Goal: Navigation & Orientation: Find specific page/section

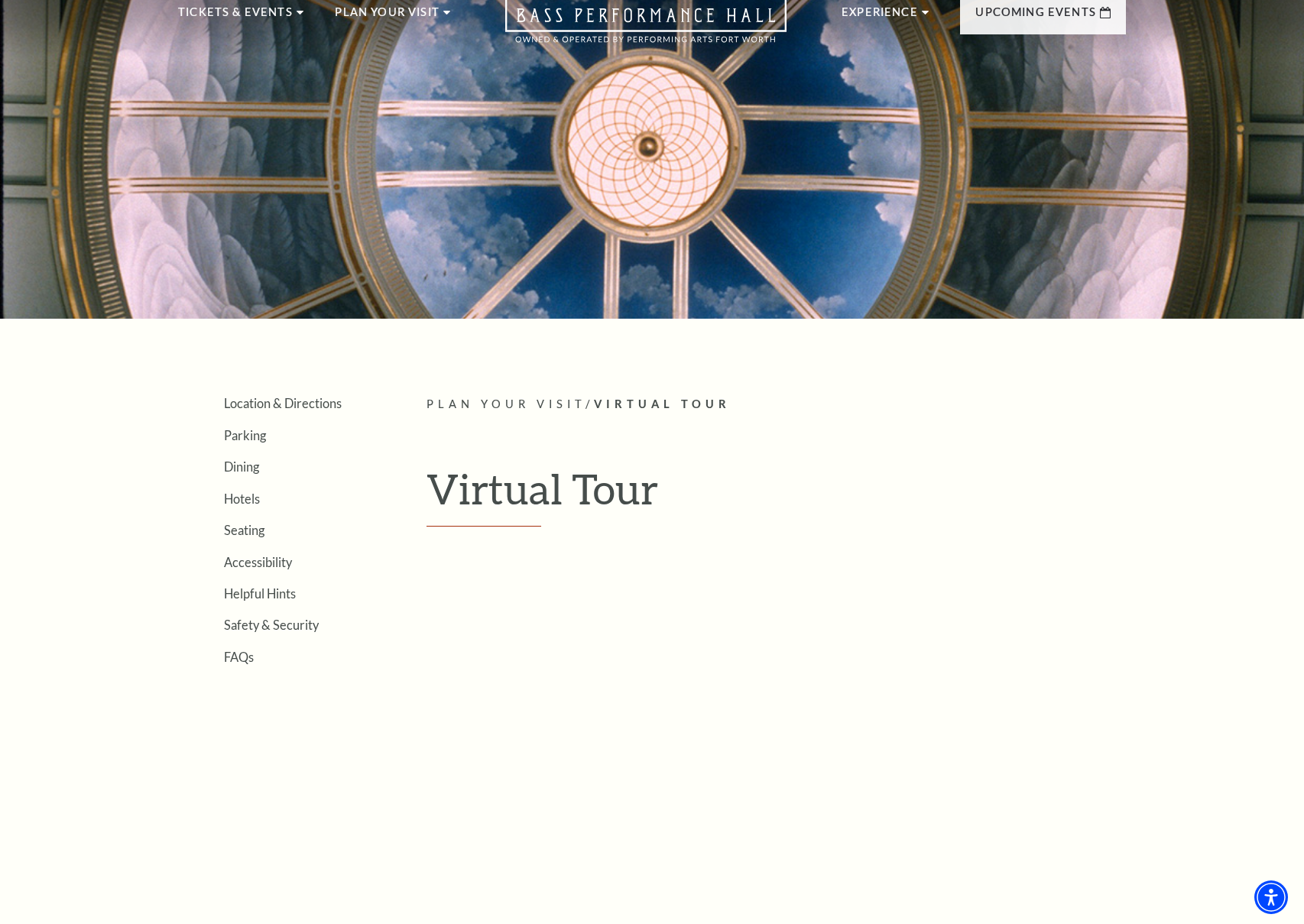
scroll to position [64, 0]
click at [256, 526] on link "Seating" at bounding box center [244, 530] width 41 height 14
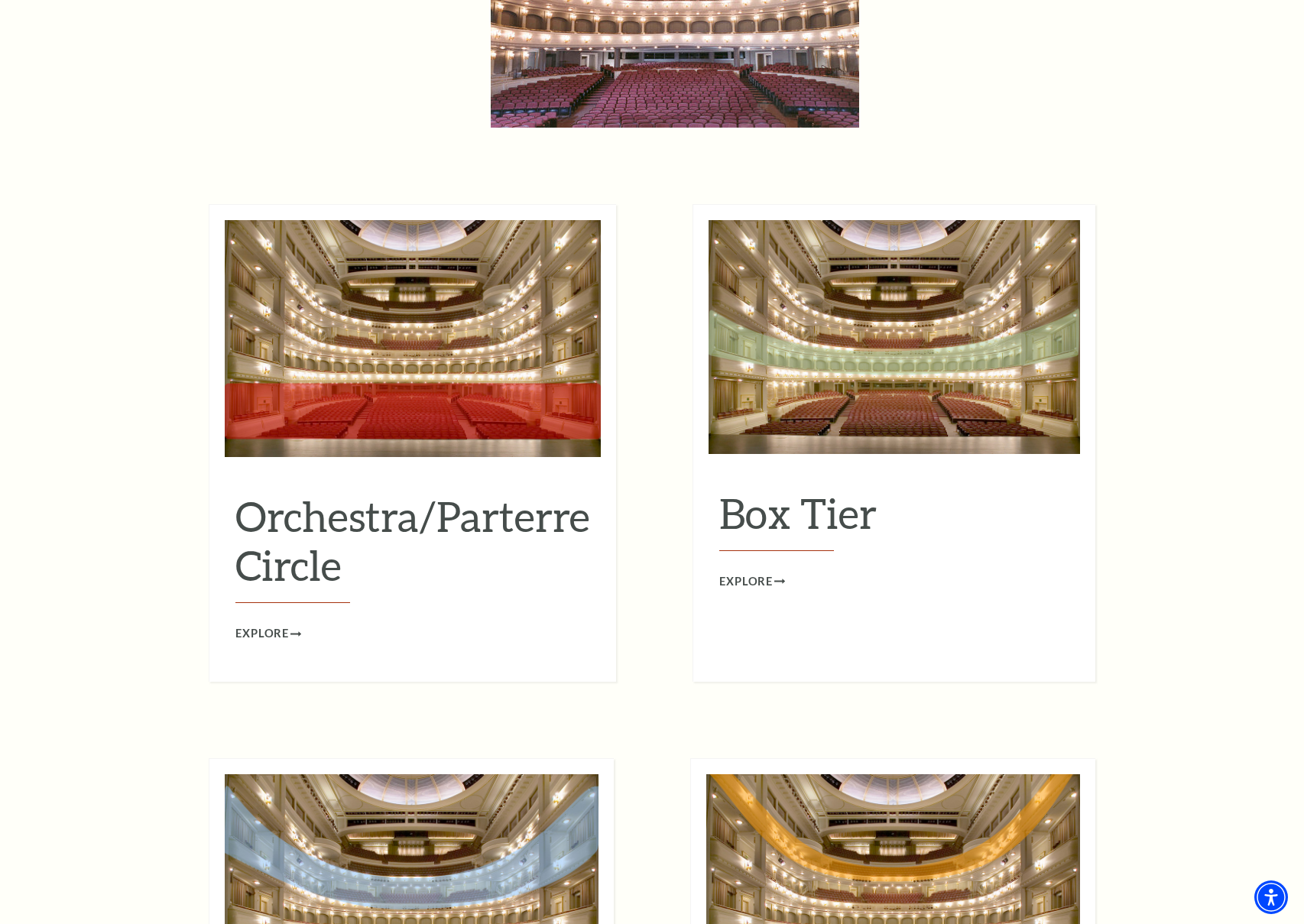
scroll to position [1296, 0]
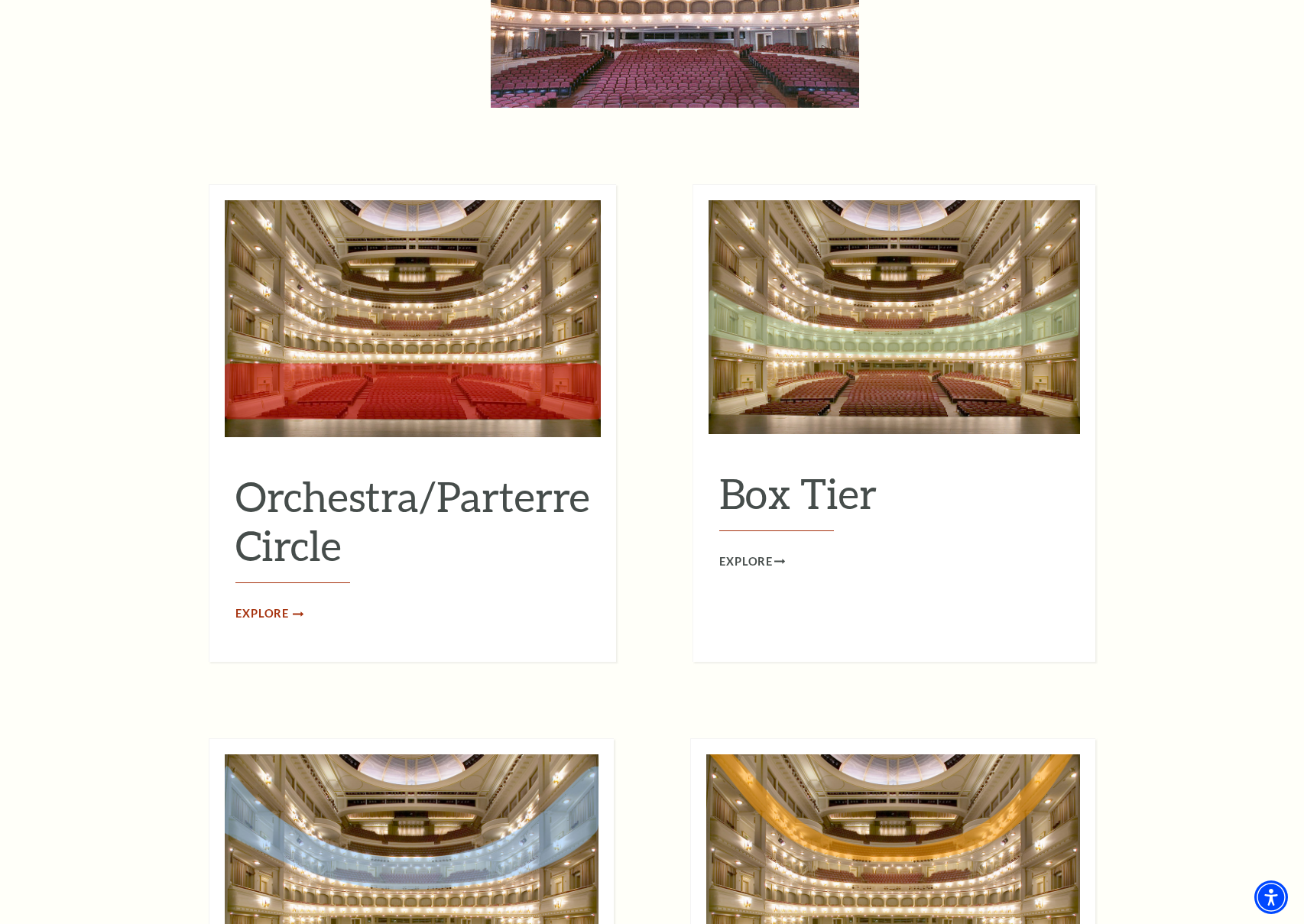
click at [264, 605] on span "Explore" at bounding box center [262, 615] width 53 height 19
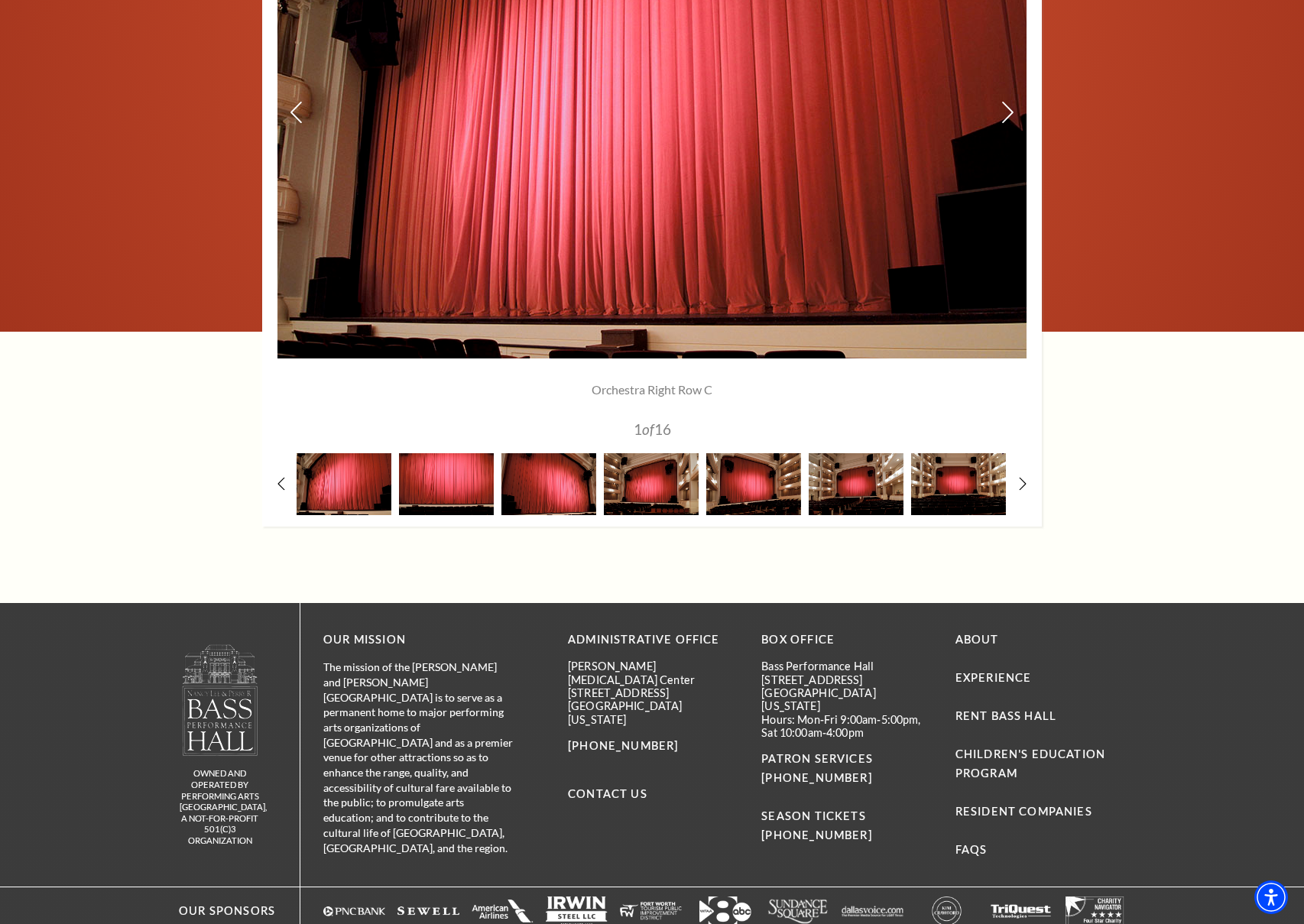
scroll to position [1292, 0]
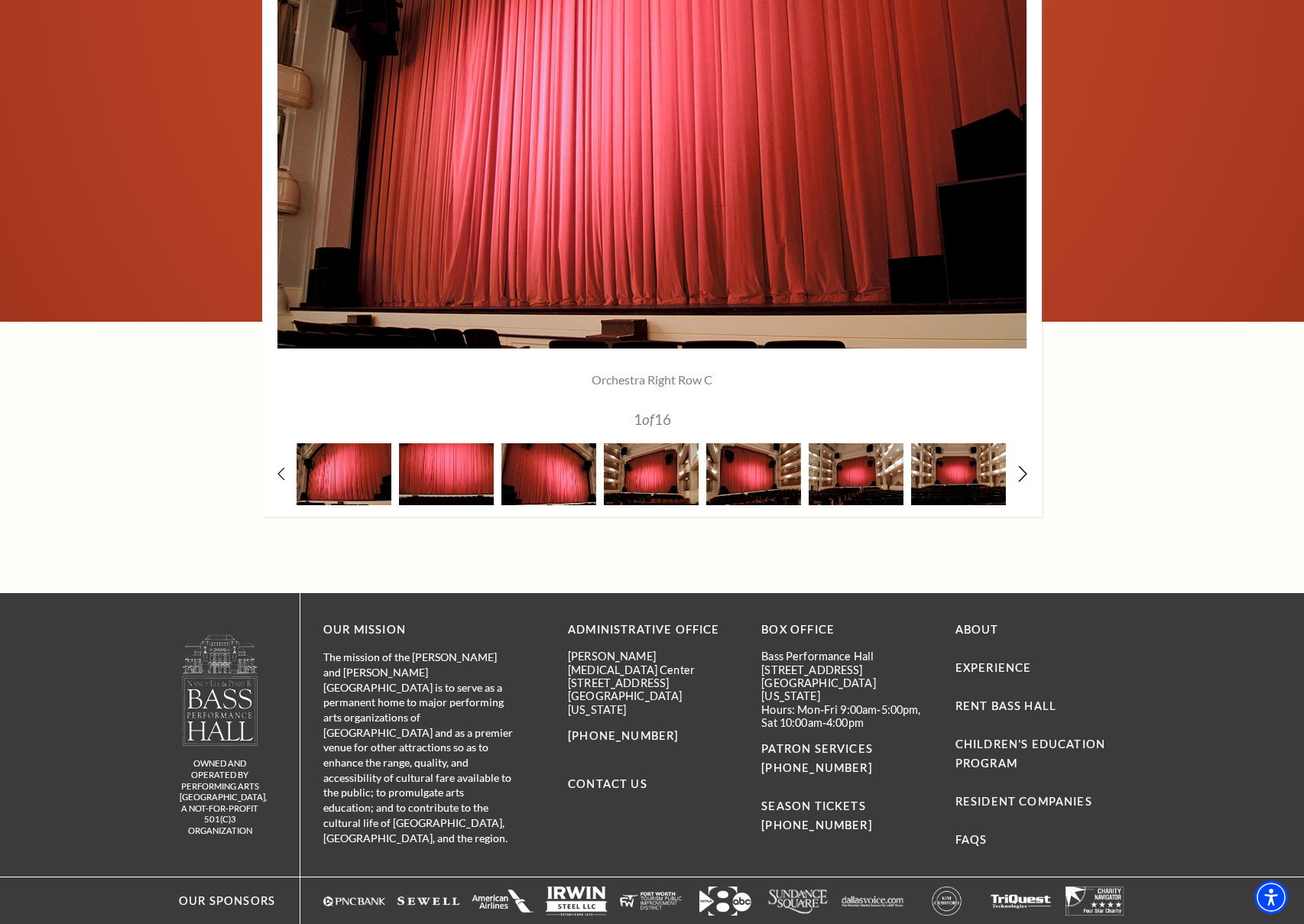
click at [1022, 471] on icon at bounding box center [1023, 474] width 10 height 16
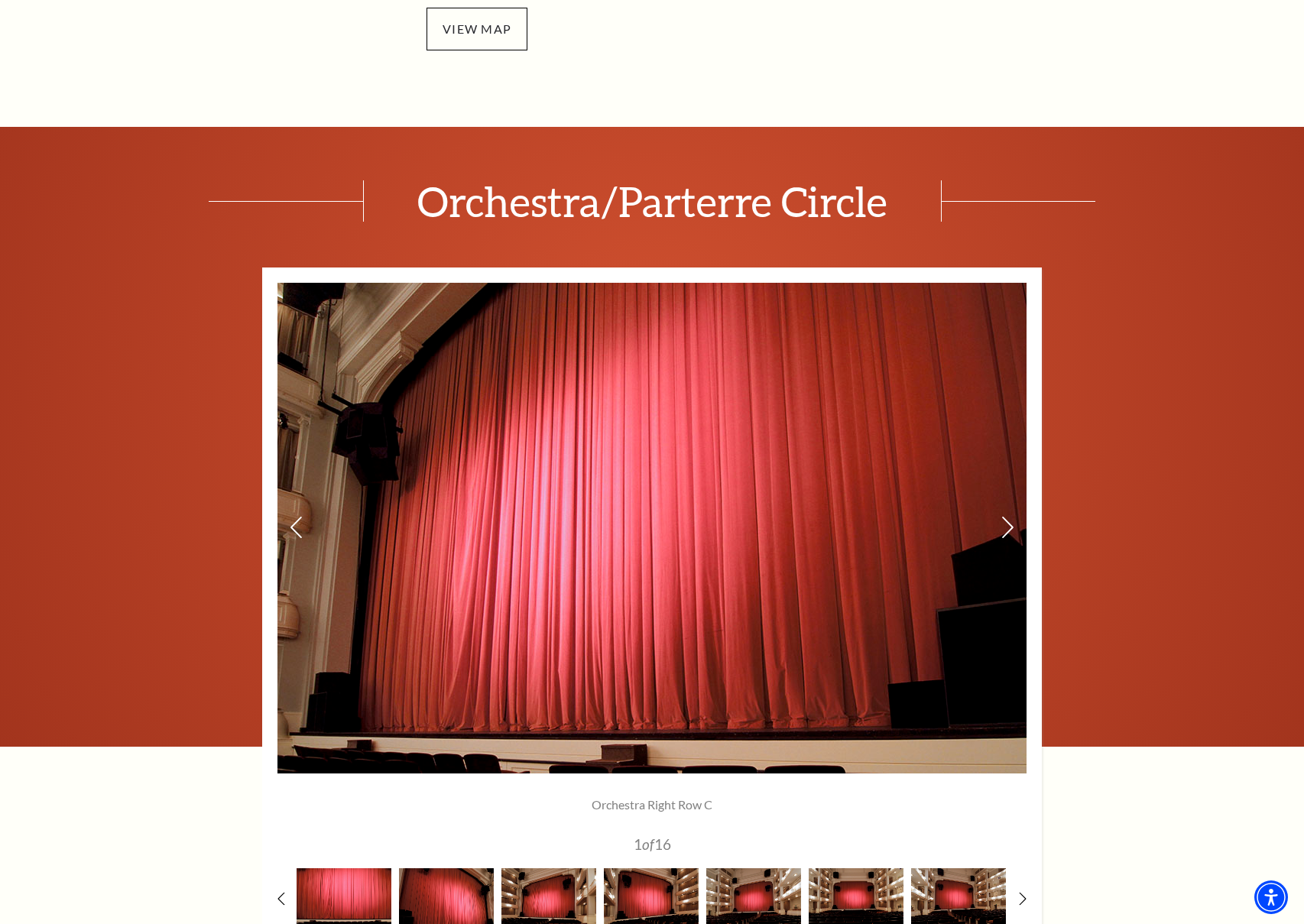
scroll to position [861, 0]
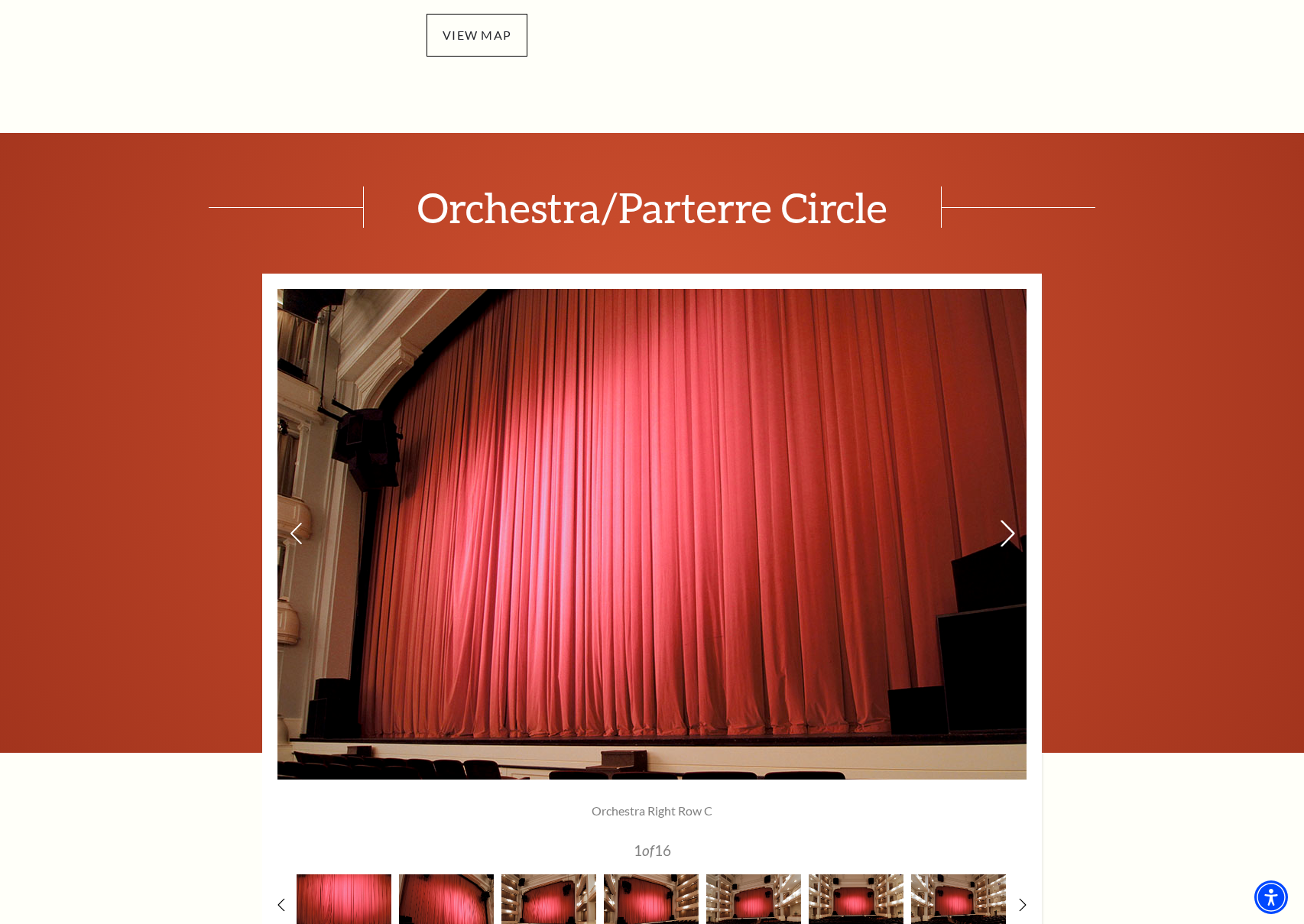
click at [1011, 529] on icon at bounding box center [1008, 534] width 16 height 27
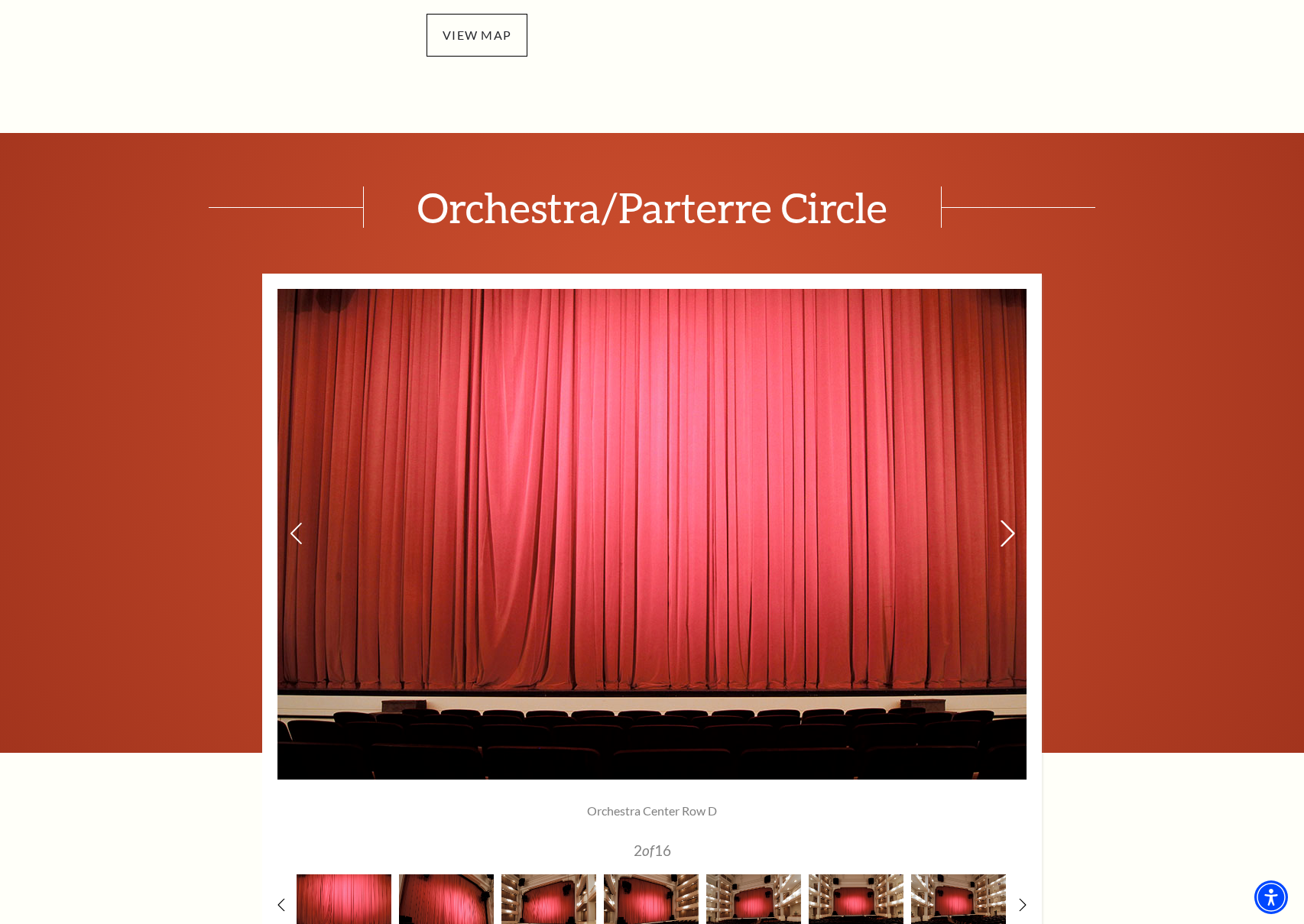
click at [1011, 529] on icon at bounding box center [1008, 534] width 16 height 27
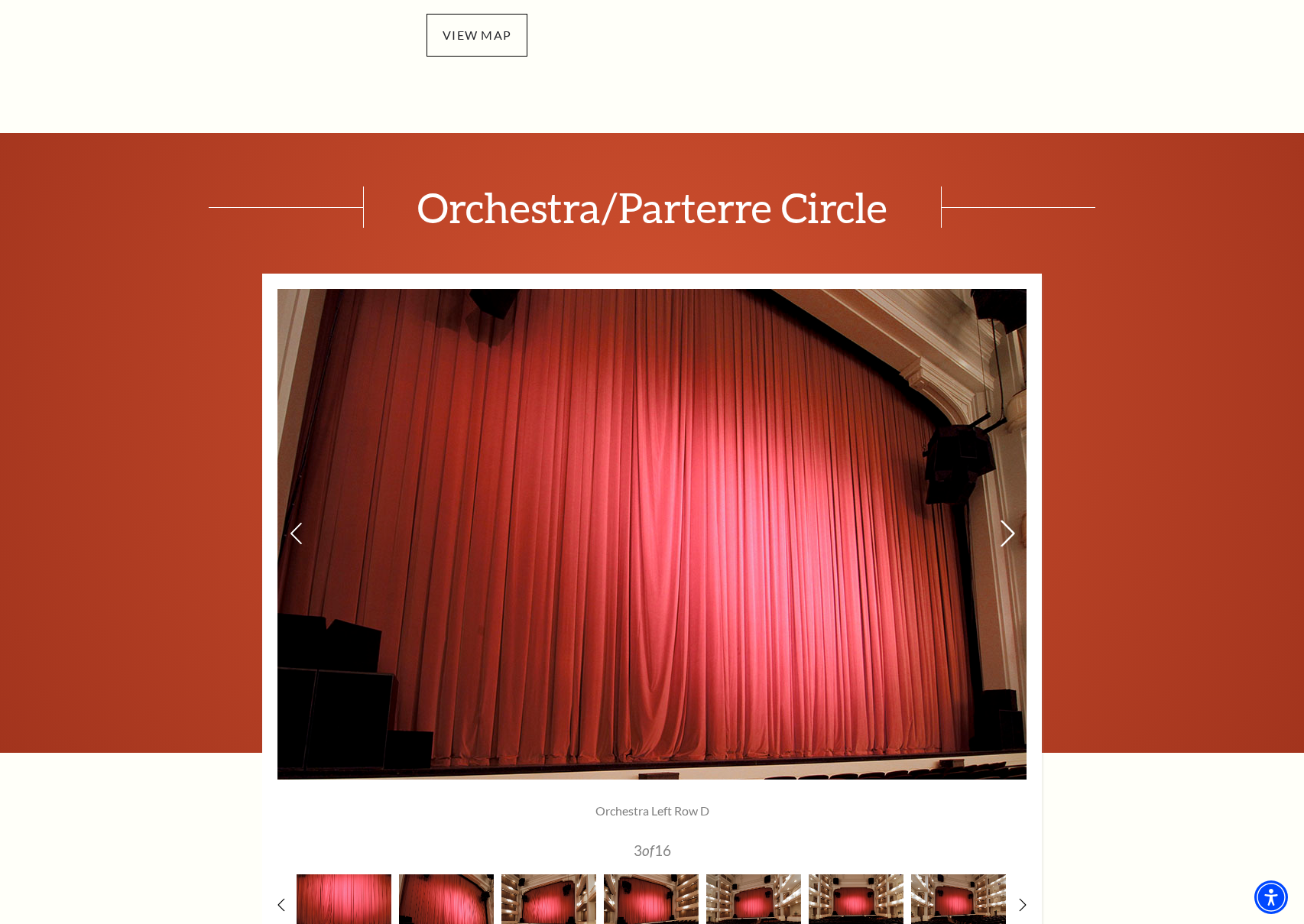
click at [1011, 529] on icon at bounding box center [1008, 534] width 16 height 27
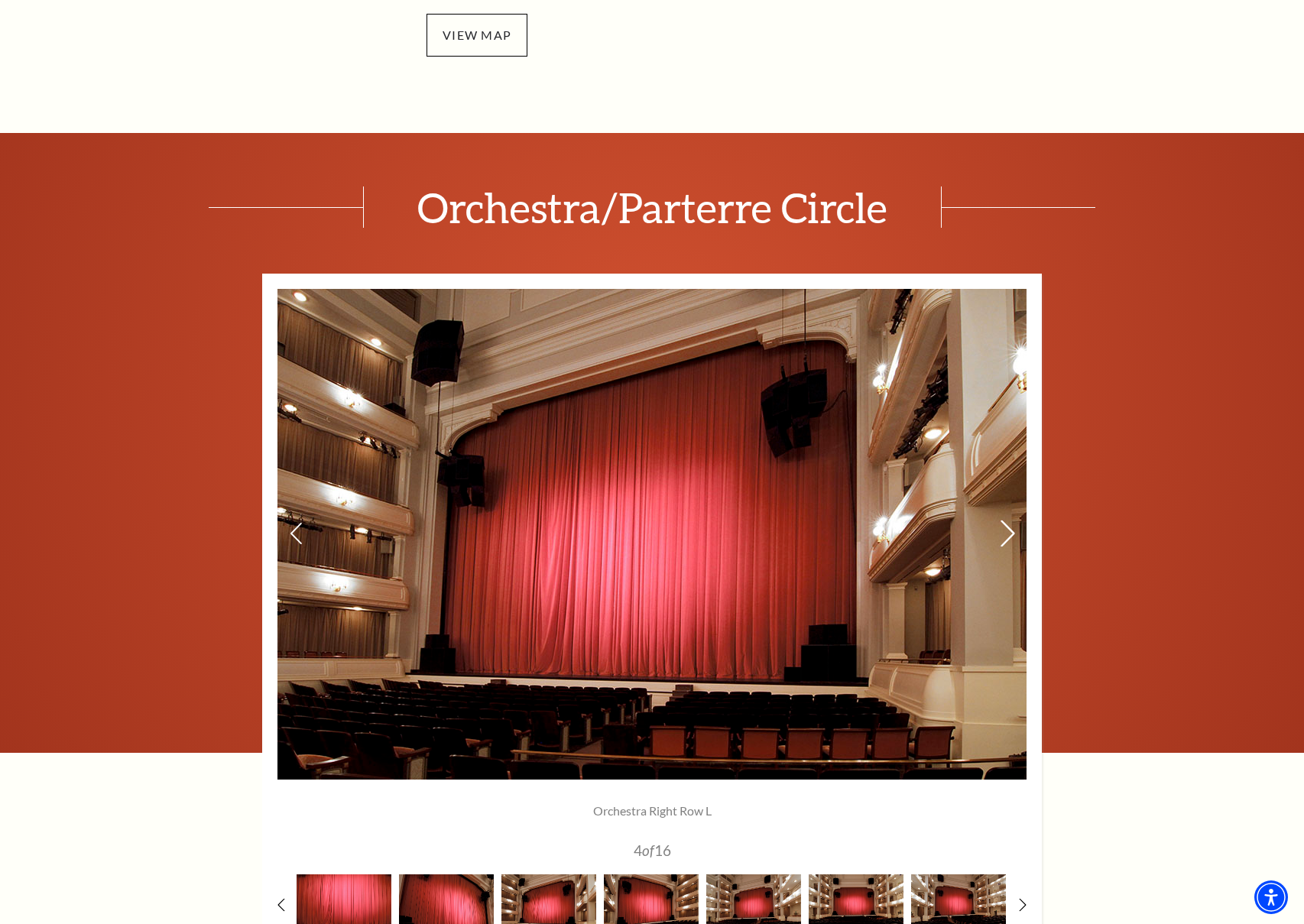
click at [1011, 529] on icon at bounding box center [1008, 534] width 16 height 27
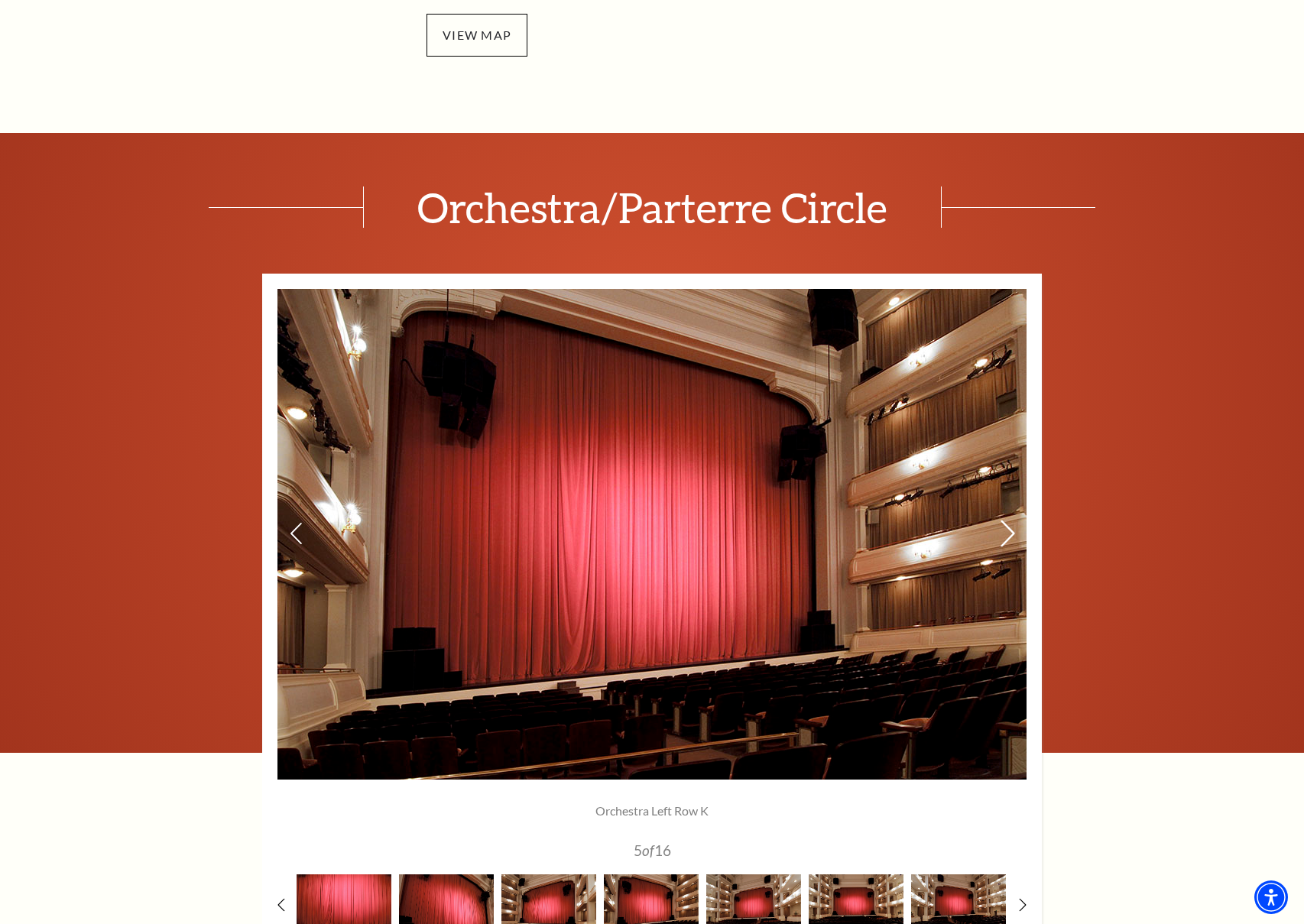
click at [1011, 529] on icon at bounding box center [1008, 534] width 16 height 27
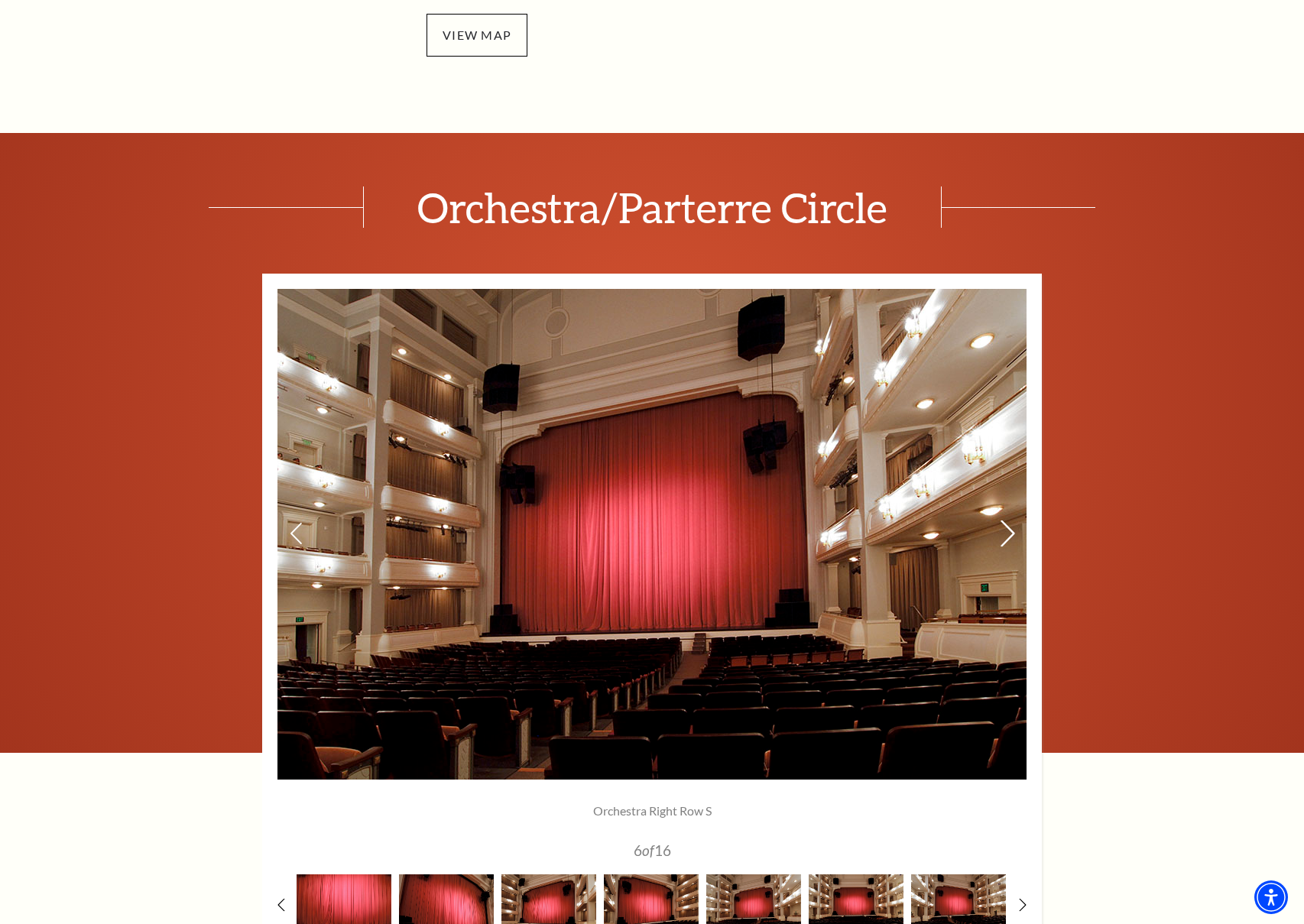
click at [1011, 529] on icon at bounding box center [1008, 534] width 16 height 27
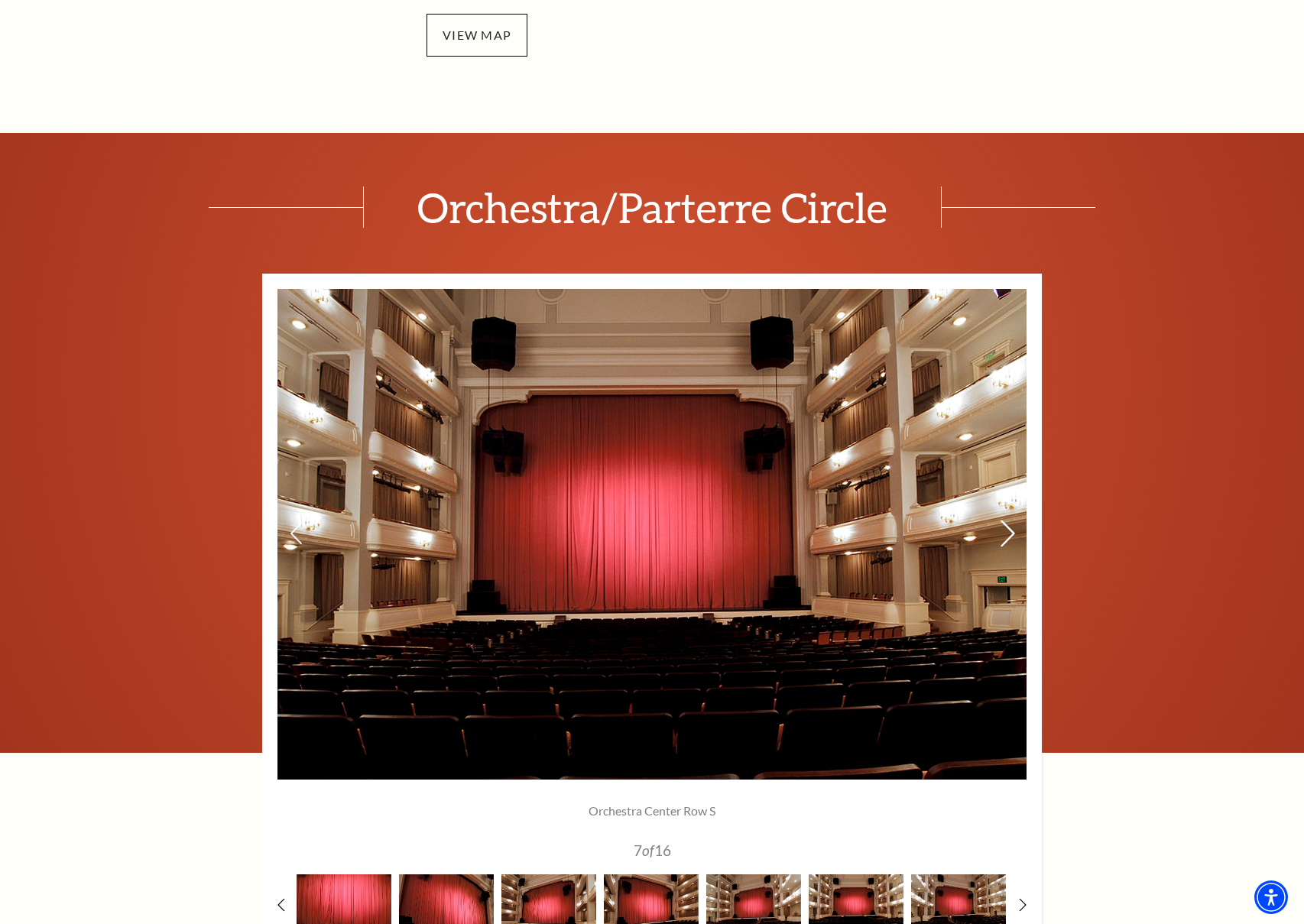
click at [1011, 529] on icon at bounding box center [1008, 534] width 16 height 27
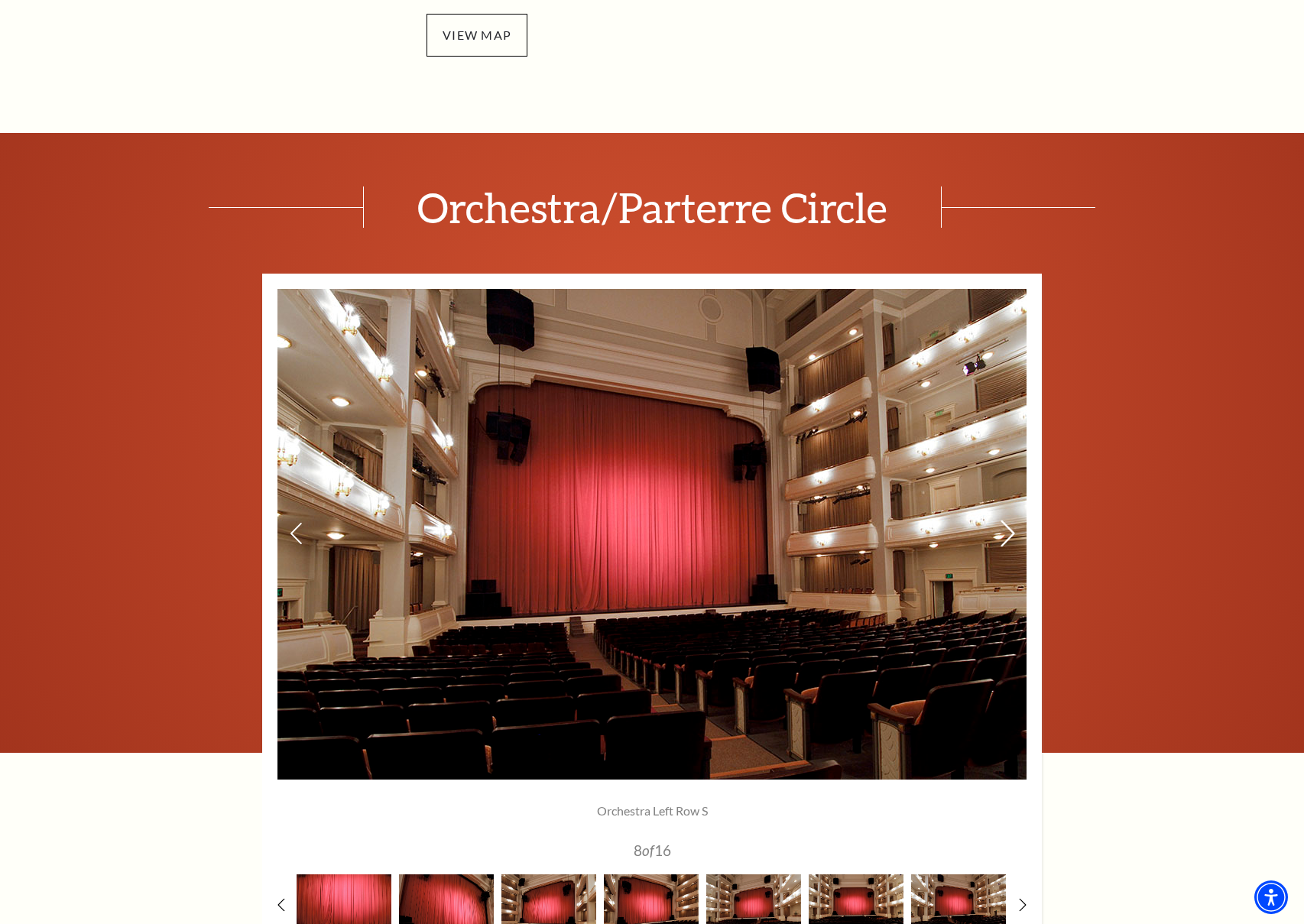
click at [1011, 529] on icon at bounding box center [1008, 534] width 16 height 27
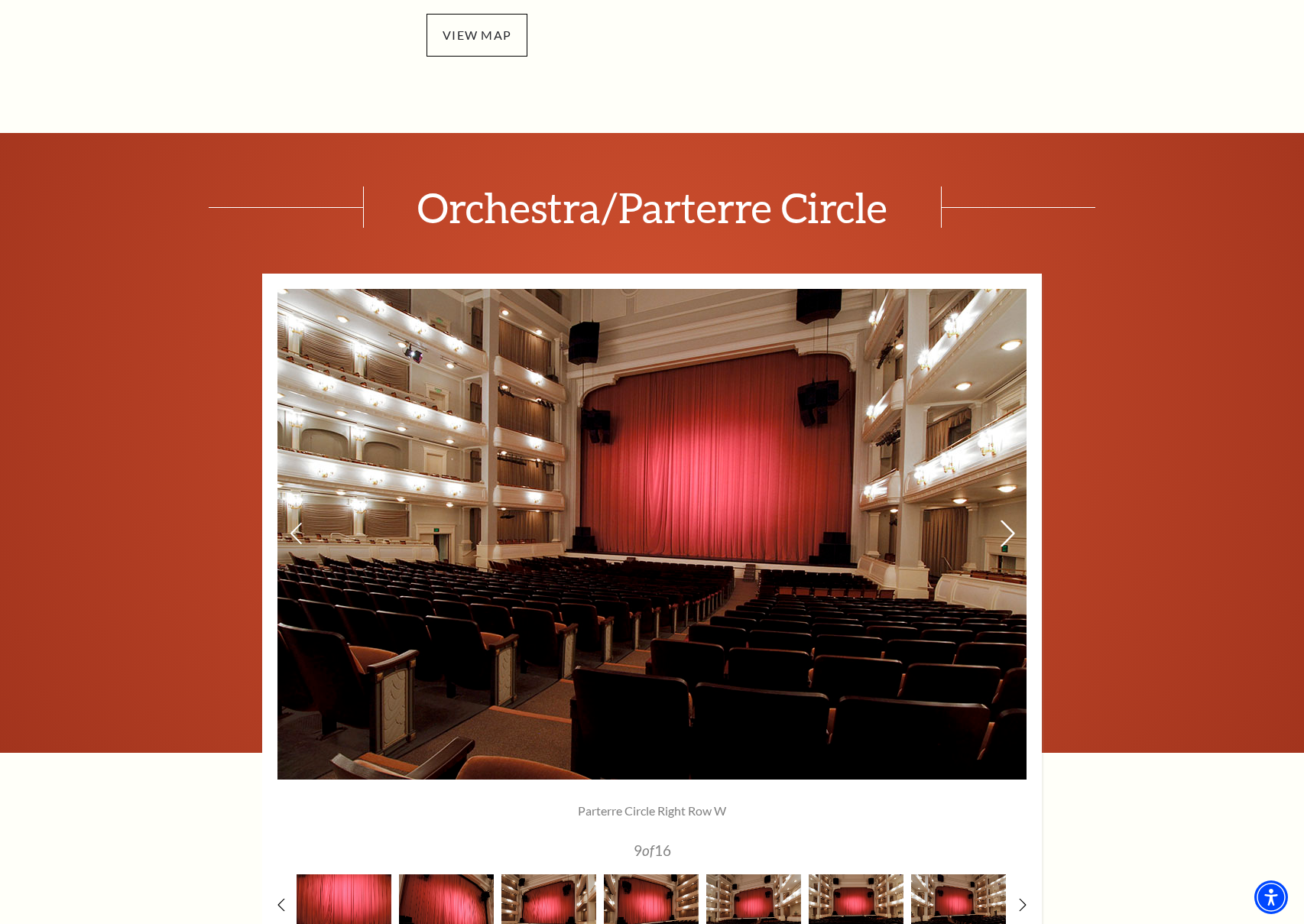
click at [1011, 529] on icon at bounding box center [1008, 534] width 16 height 27
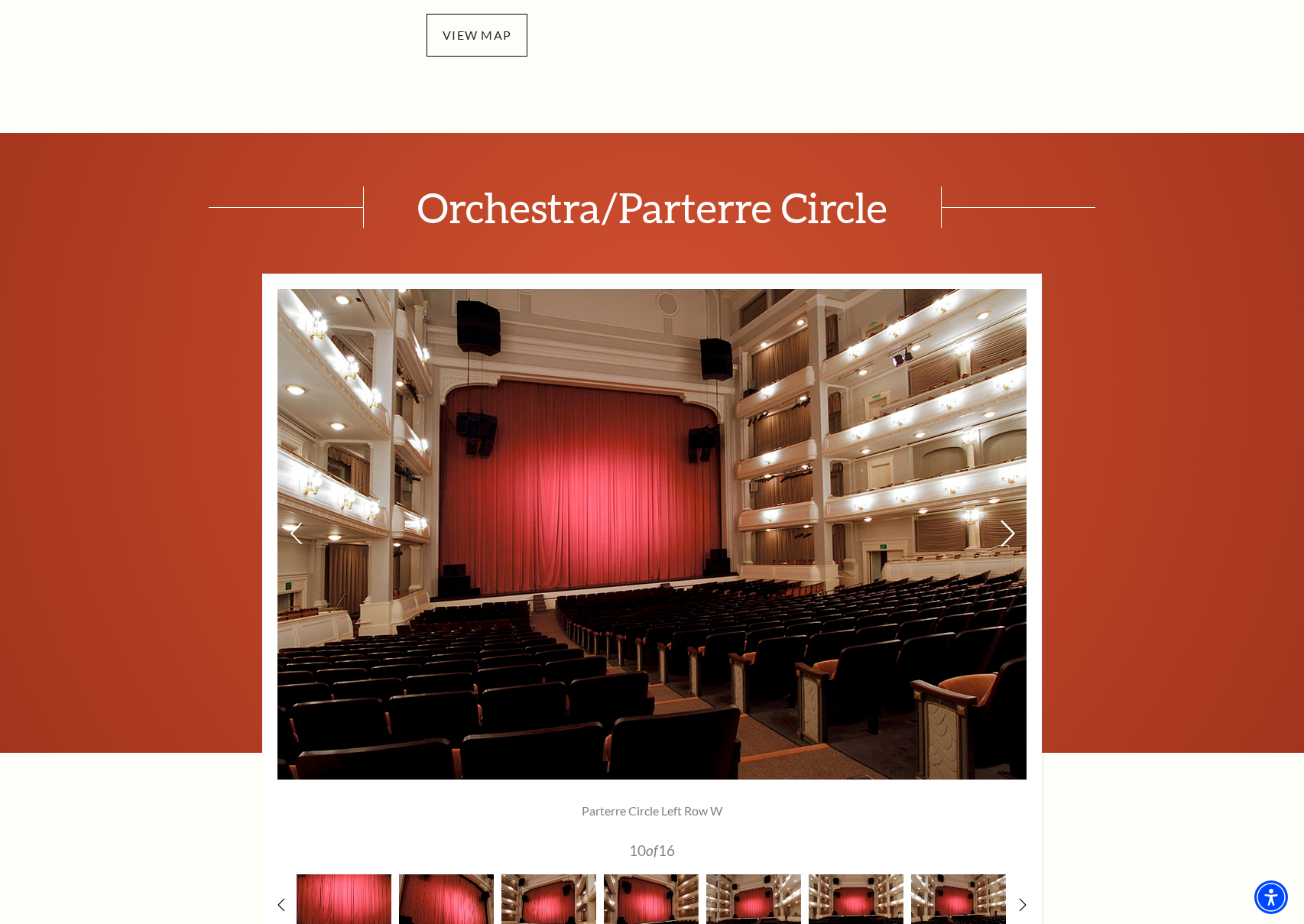
click at [1011, 529] on icon at bounding box center [1008, 534] width 16 height 27
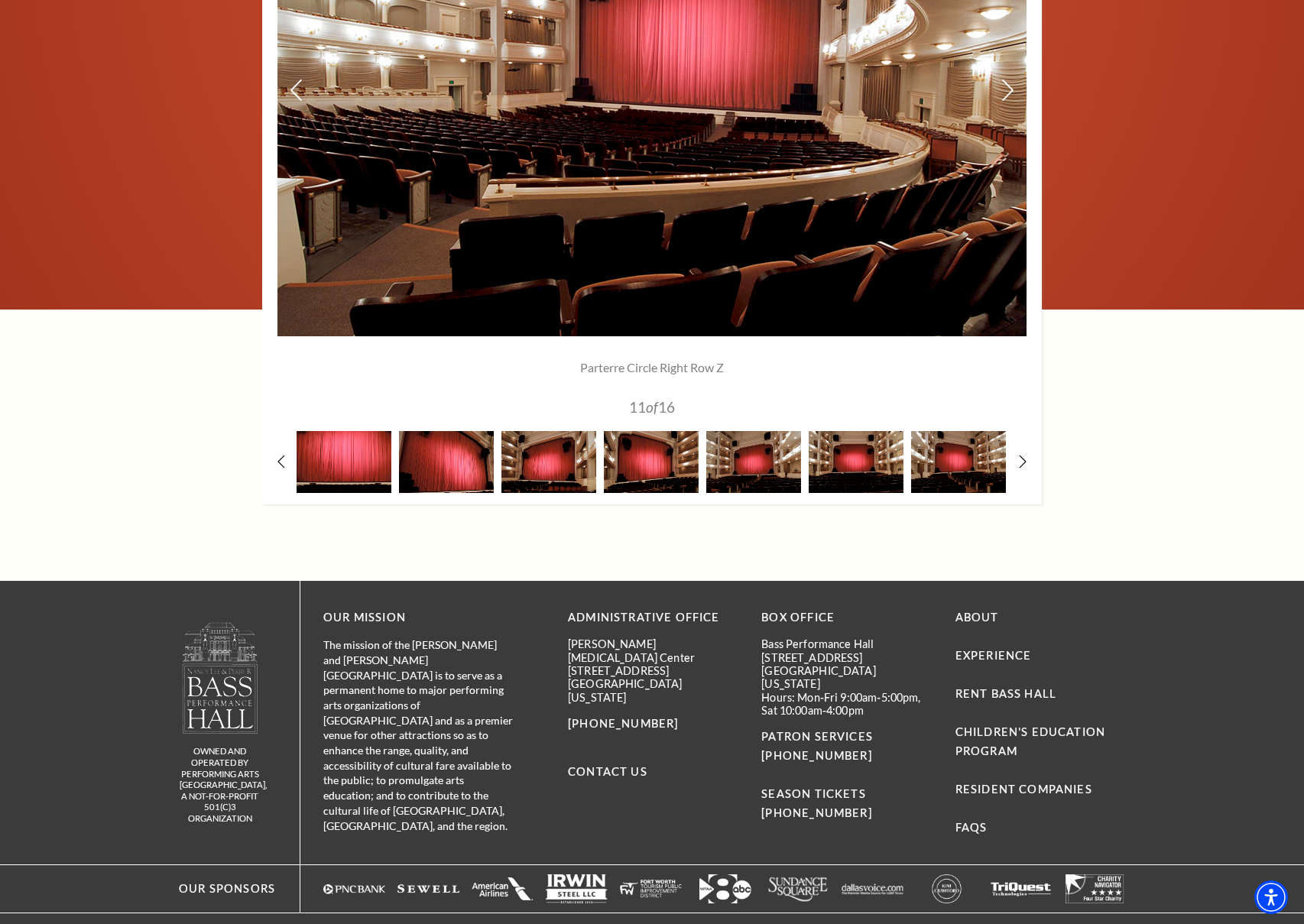
scroll to position [1353, 0]
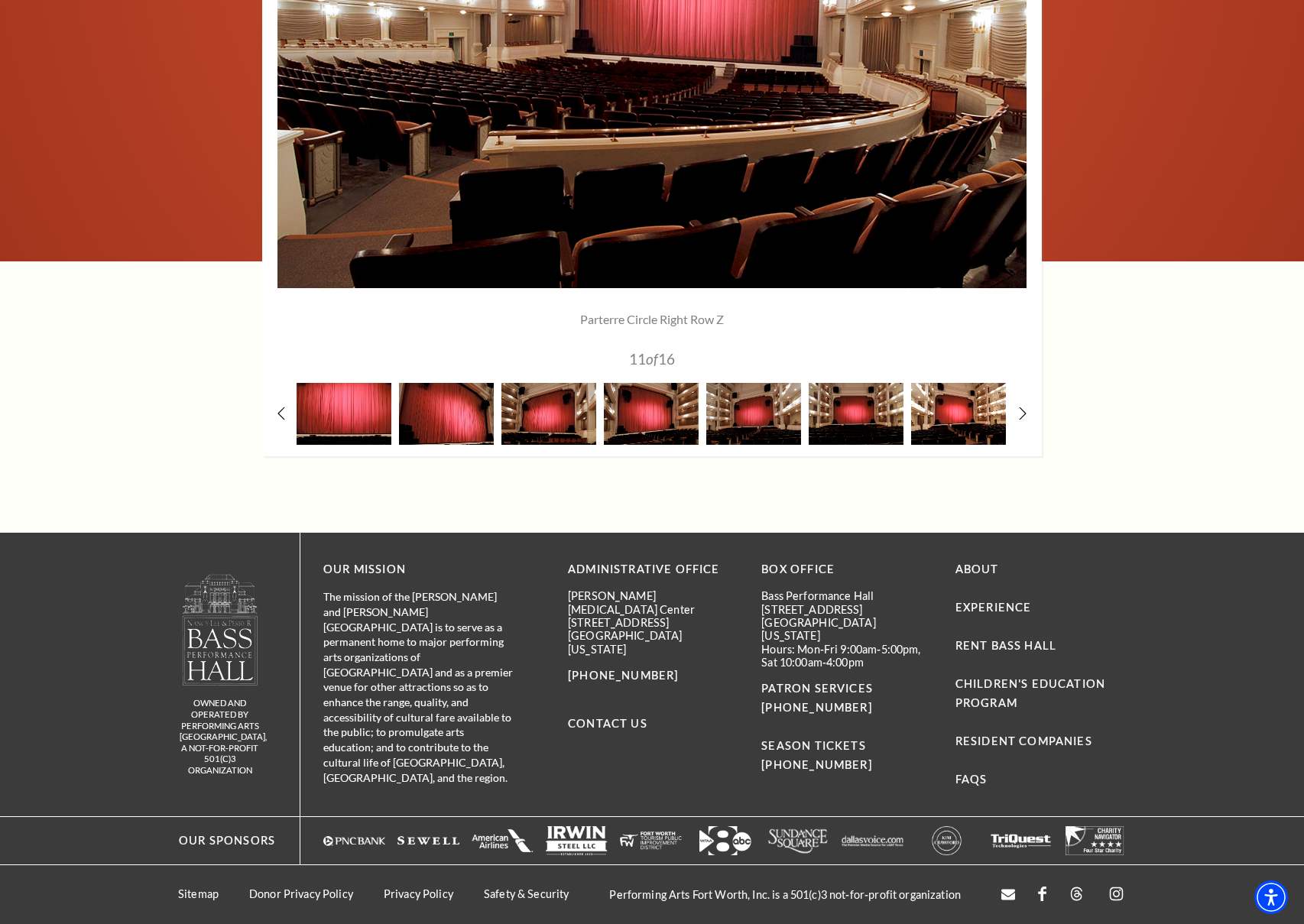
click at [984, 429] on img at bounding box center [958, 414] width 95 height 62
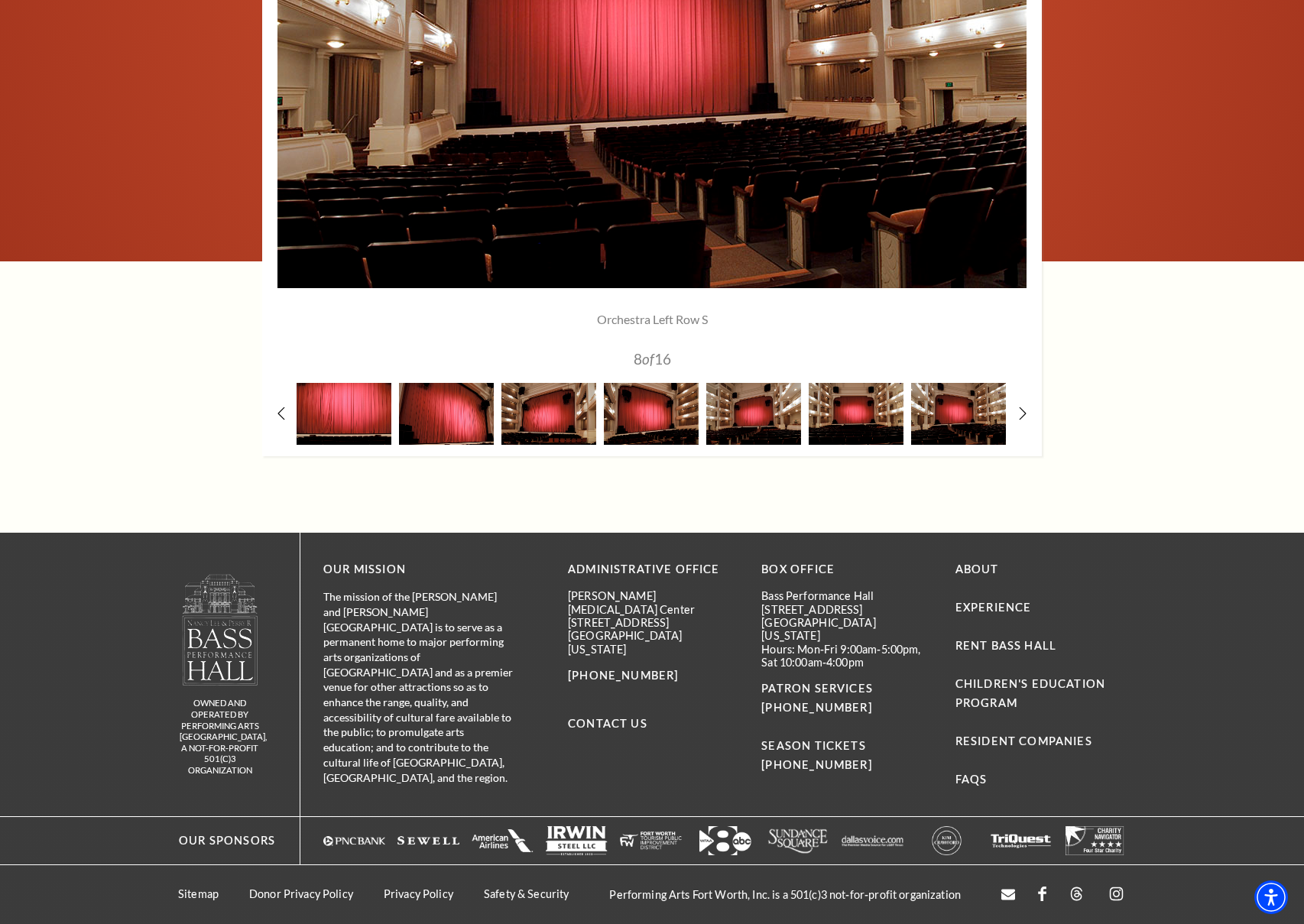
click at [1030, 421] on div at bounding box center [652, 119] width 780 height 674
click at [1026, 413] on use at bounding box center [1023, 413] width 9 height 16
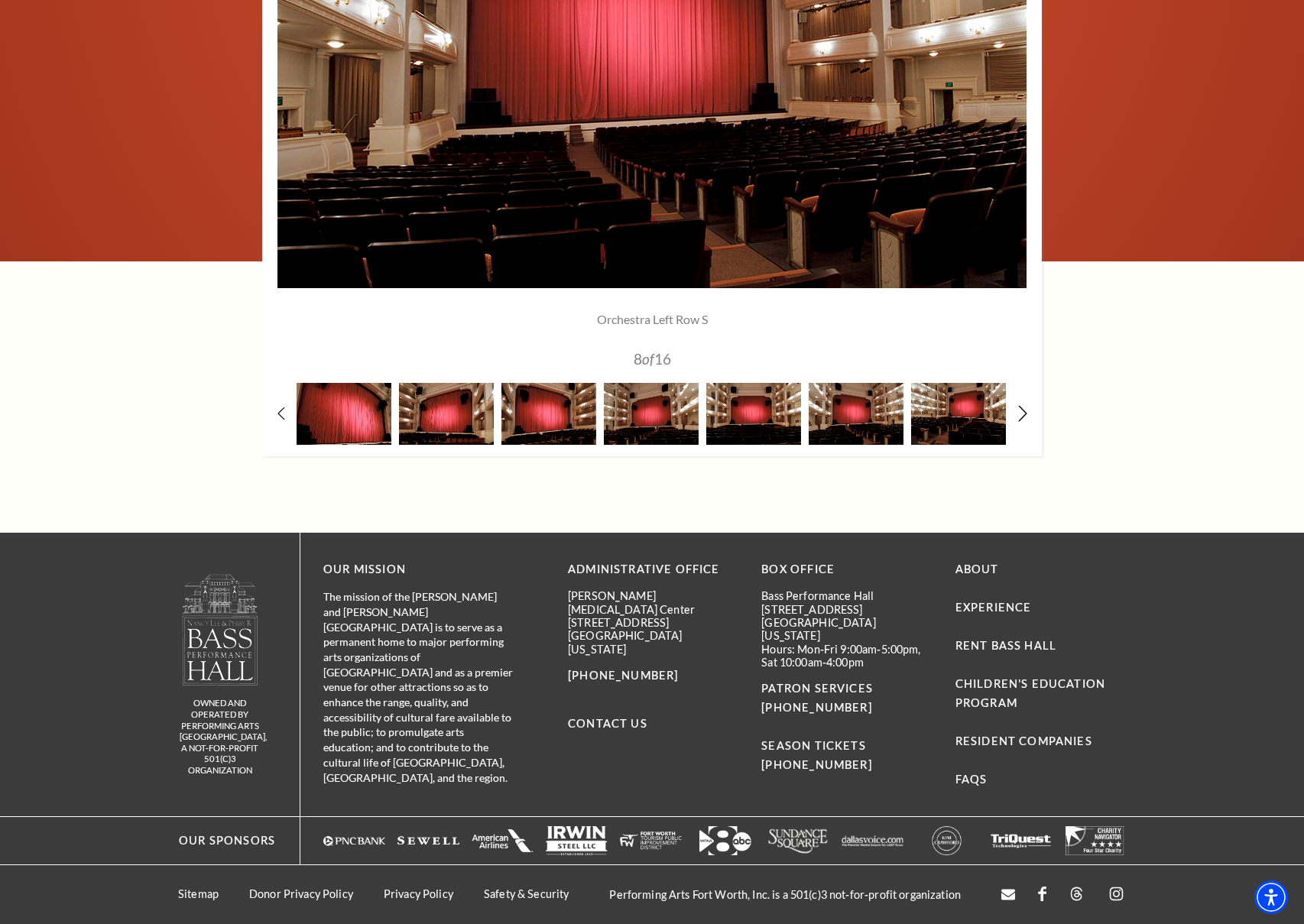
click at [1026, 413] on use at bounding box center [1023, 413] width 9 height 16
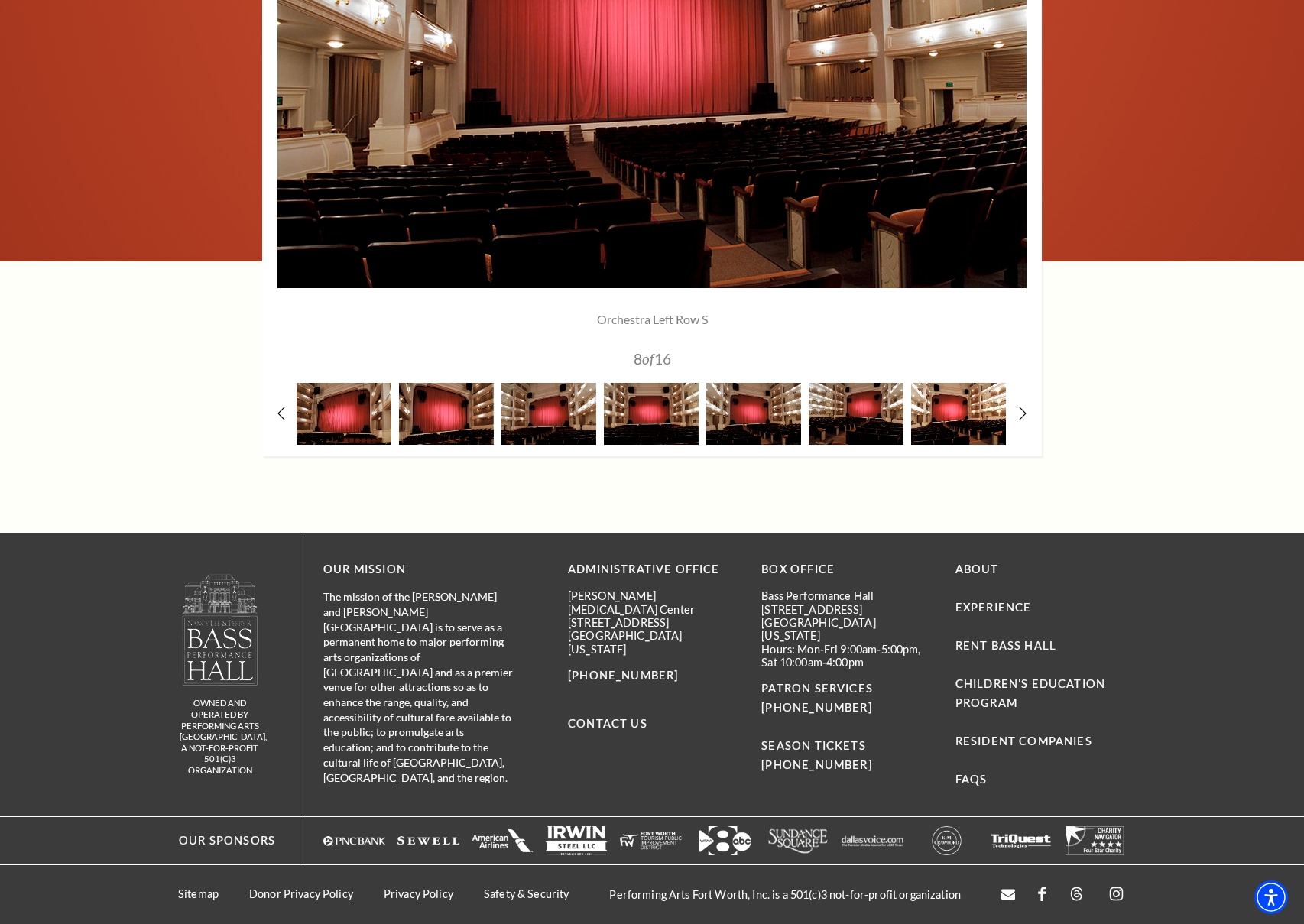
click at [984, 425] on img at bounding box center [958, 414] width 95 height 62
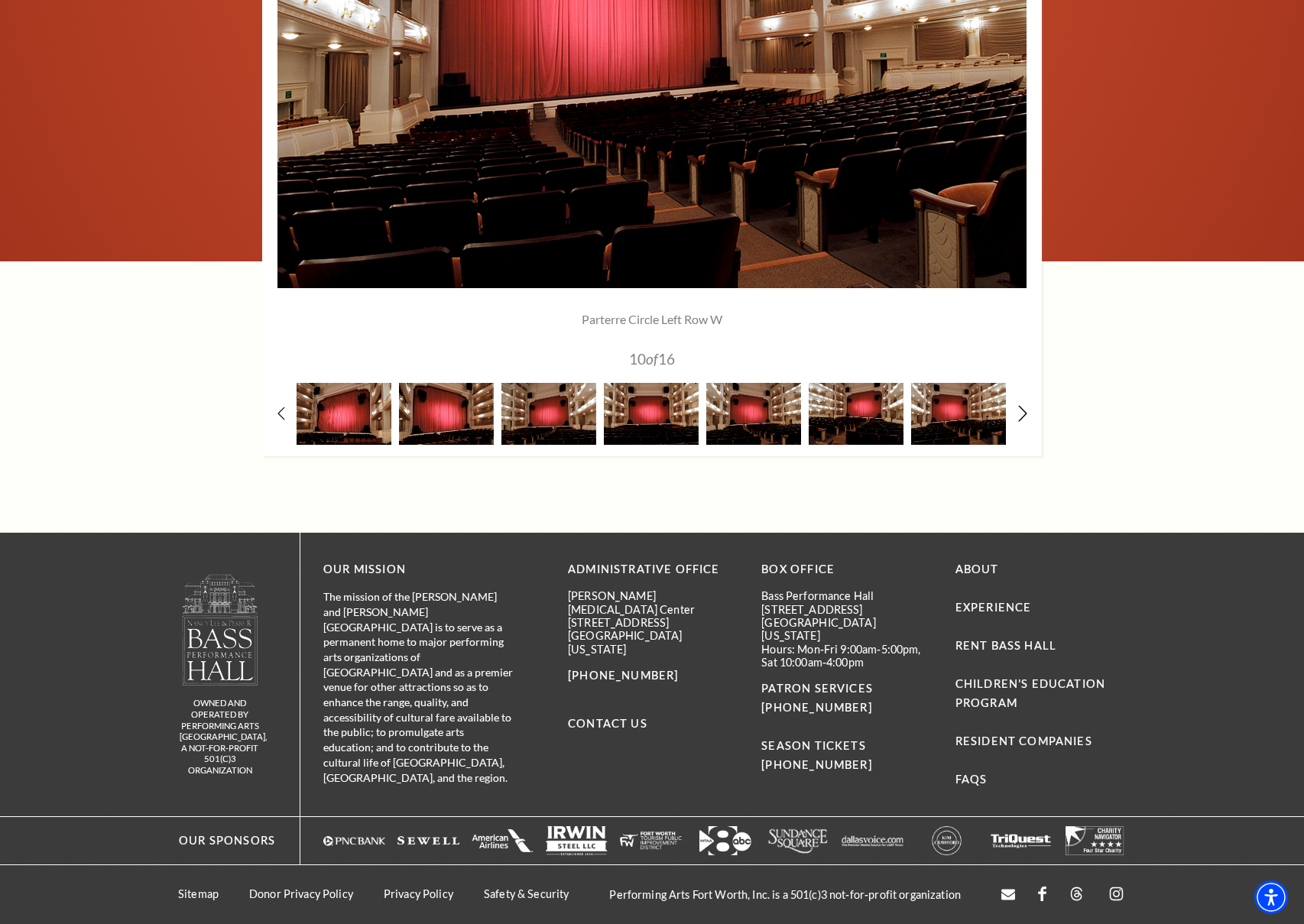
click at [1020, 413] on icon at bounding box center [1023, 413] width 10 height 16
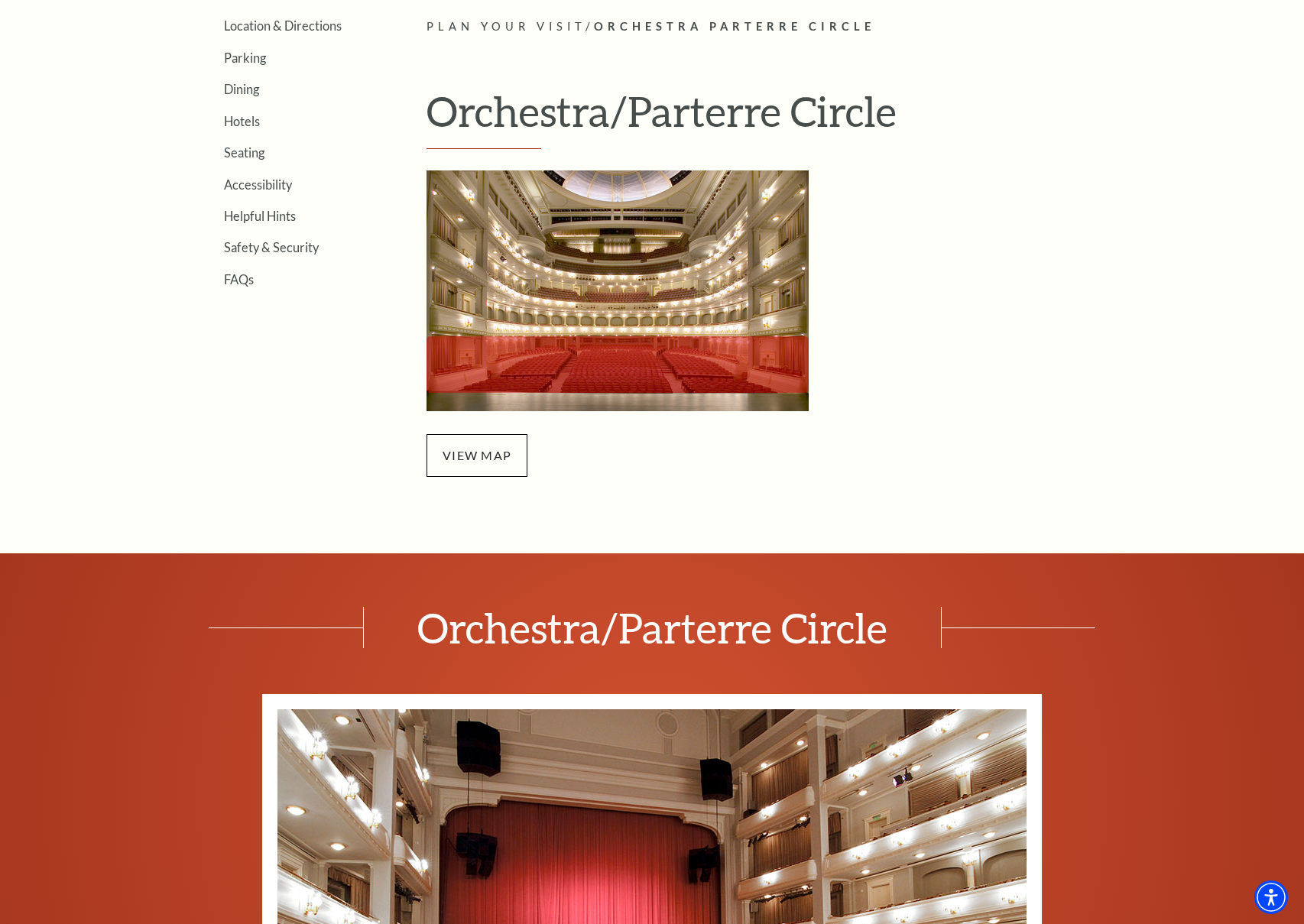
scroll to position [437, 0]
